Goal: Find specific page/section: Locate a particular part of the current website

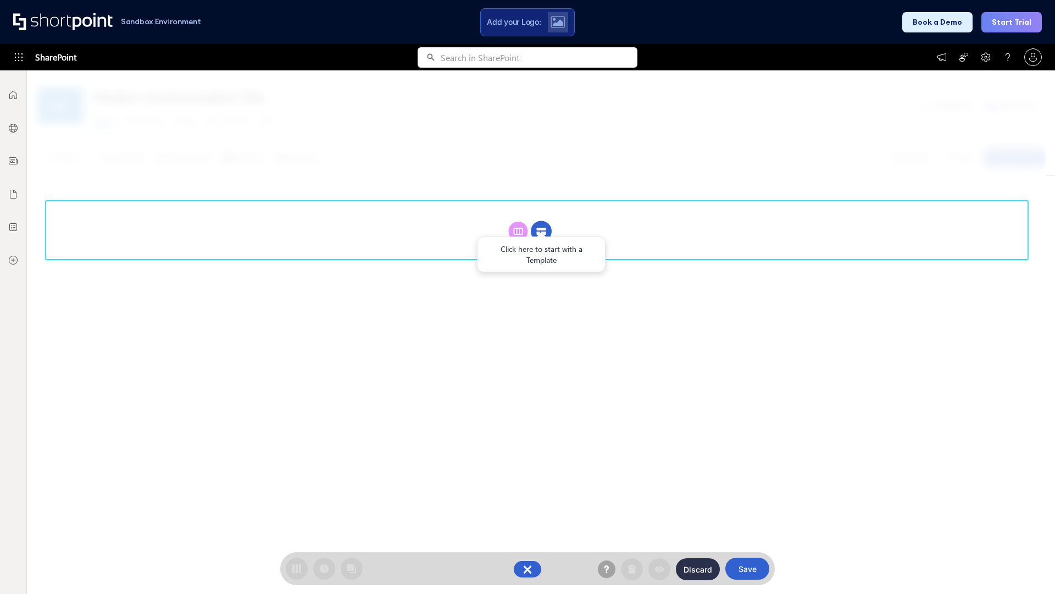
click at [541, 231] on circle at bounding box center [541, 231] width 21 height 21
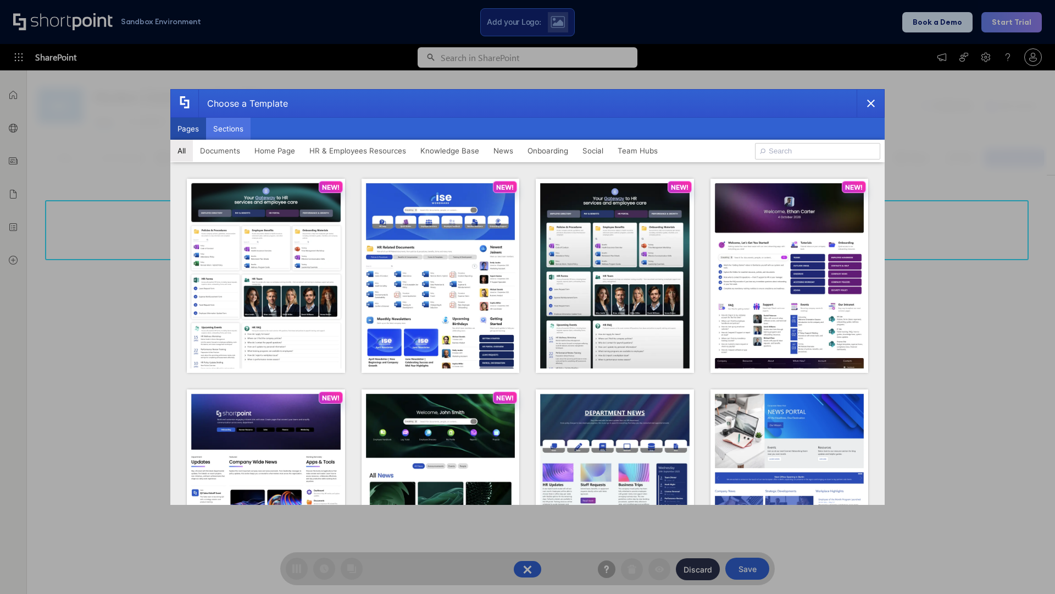
click at [228, 129] on button "Sections" at bounding box center [228, 129] width 45 height 22
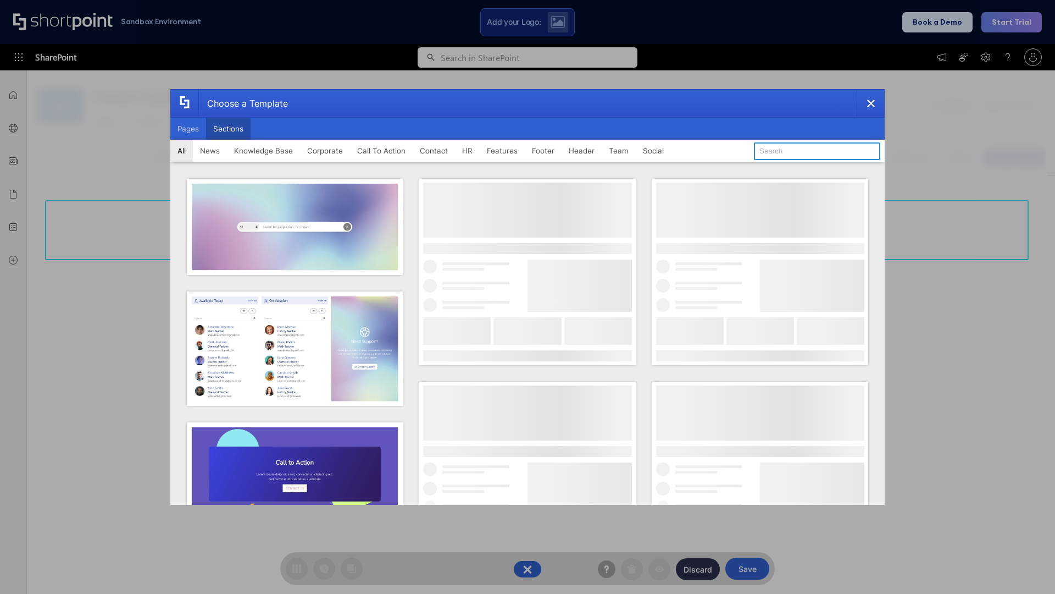
type input "Meet The Team 2"
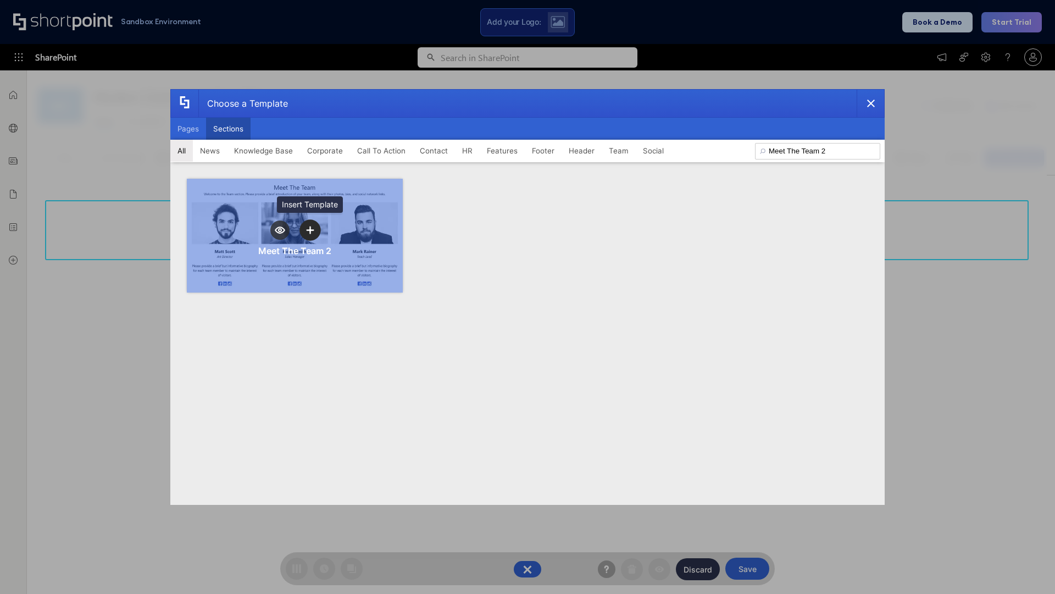
click at [310, 230] on icon "template selector" at bounding box center [310, 230] width 8 height 8
